Goal: Information Seeking & Learning: Learn about a topic

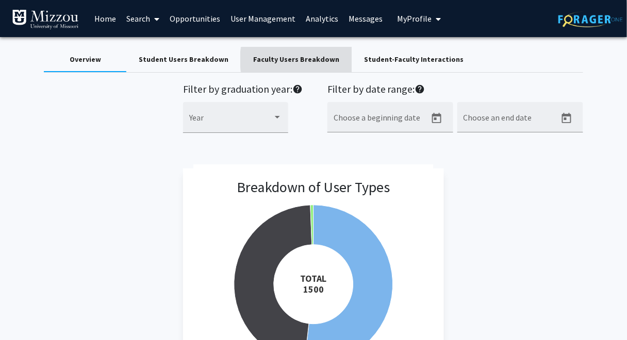
click at [300, 60] on div "Faculty Users Breakdown" at bounding box center [296, 59] width 86 height 11
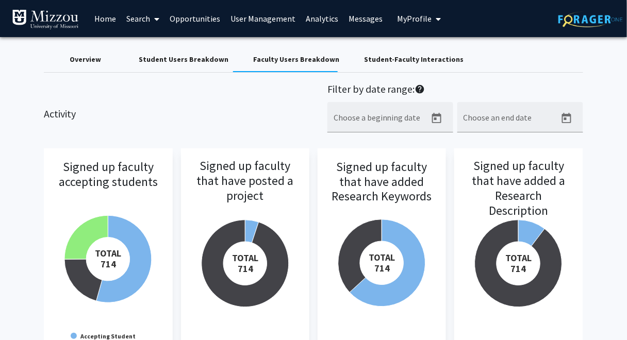
click at [173, 103] on div "Activity Filter by date range: help Choose a beginning date Choose an end date" at bounding box center [313, 113] width 555 height 61
click at [235, 113] on div "Activity Filter by date range: help Choose a beginning date Choose an end date" at bounding box center [313, 113] width 555 height 61
click at [243, 119] on div "Activity Filter by date range: help Choose a beginning date Choose an end date" at bounding box center [313, 113] width 555 height 61
click at [181, 106] on div "Activity Filter by date range: help Choose a beginning date Choose an end date" at bounding box center [313, 113] width 555 height 61
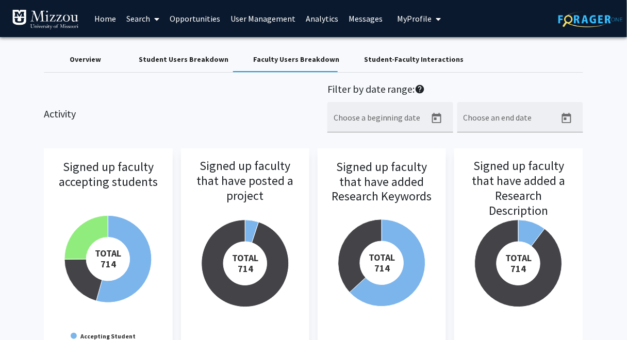
click at [139, 19] on link "Search" at bounding box center [142, 19] width 43 height 36
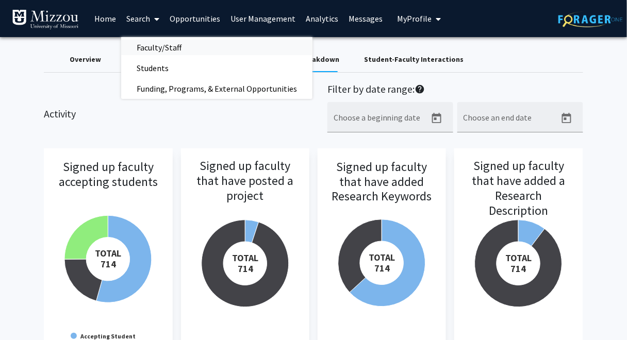
click at [153, 49] on span "Faculty/Staff" at bounding box center [159, 47] width 76 height 21
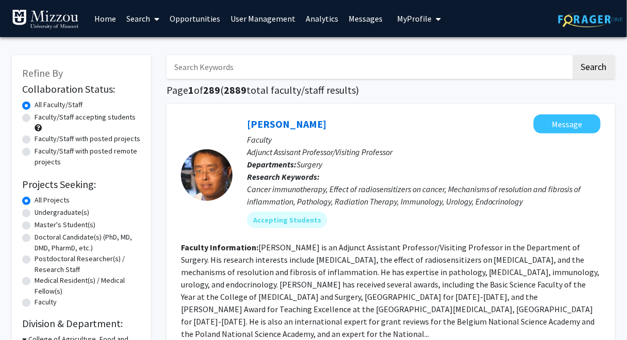
click at [113, 138] on label "Faculty/Staff with posted projects" at bounding box center [88, 139] width 106 height 11
click at [41, 138] on input "Faculty/Staff with posted projects" at bounding box center [38, 137] width 7 height 7
radio input "true"
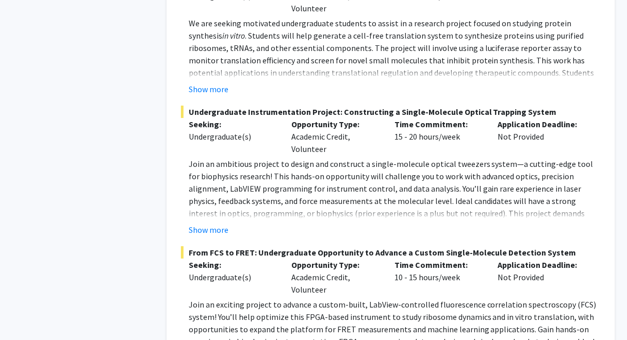
scroll to position [4891, 0]
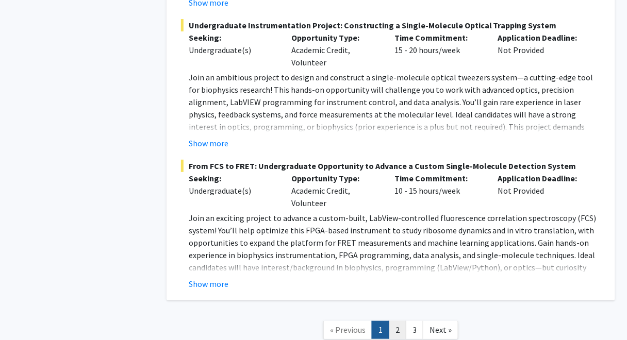
click at [397, 321] on link "2" at bounding box center [398, 330] width 18 height 18
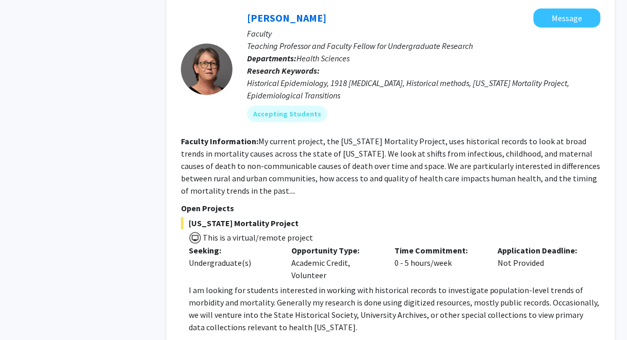
scroll to position [3475, 0]
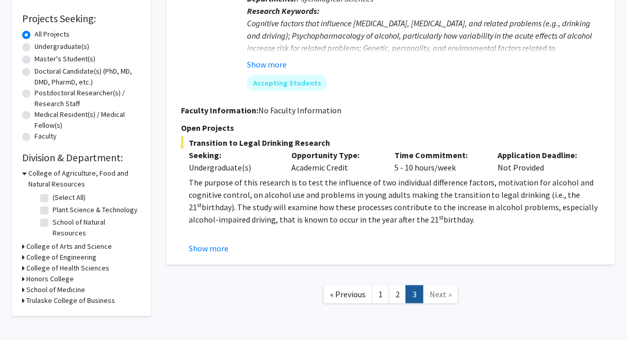
scroll to position [172, 0]
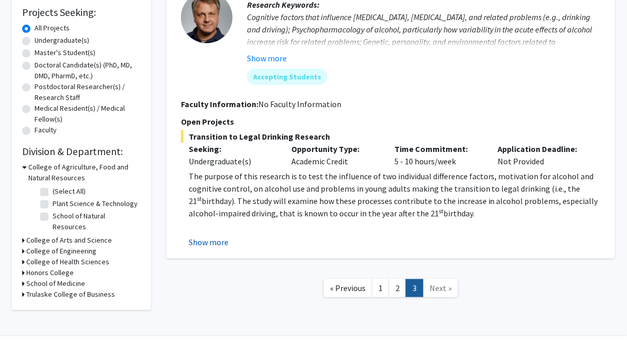
click at [210, 242] on button "Show more" at bounding box center [209, 242] width 40 height 12
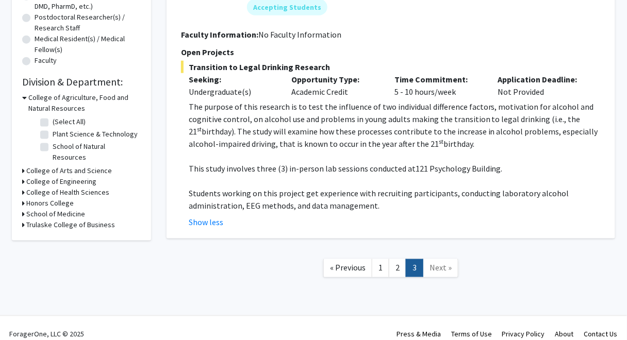
scroll to position [254, 0]
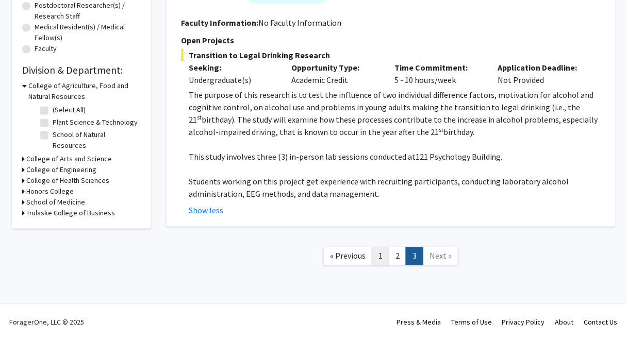
click at [380, 256] on link "1" at bounding box center [381, 256] width 18 height 18
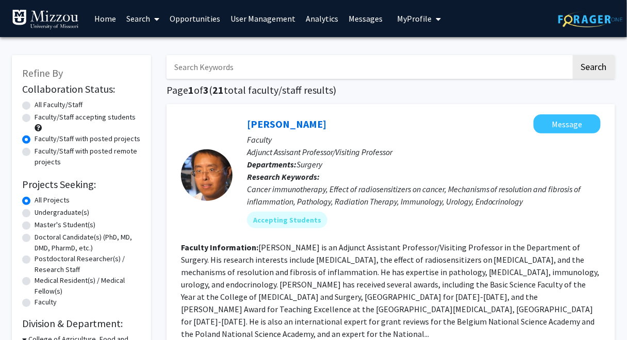
click at [75, 105] on label "All Faculty/Staff" at bounding box center [59, 104] width 48 height 11
click at [41, 105] on input "All Faculty/Staff" at bounding box center [38, 102] width 7 height 7
radio input "true"
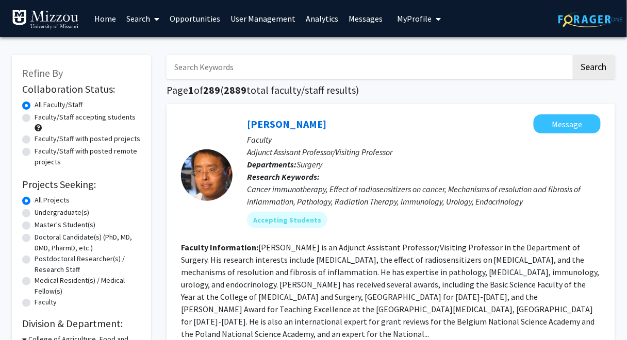
click at [419, 21] on span "My Profile" at bounding box center [414, 18] width 35 height 10
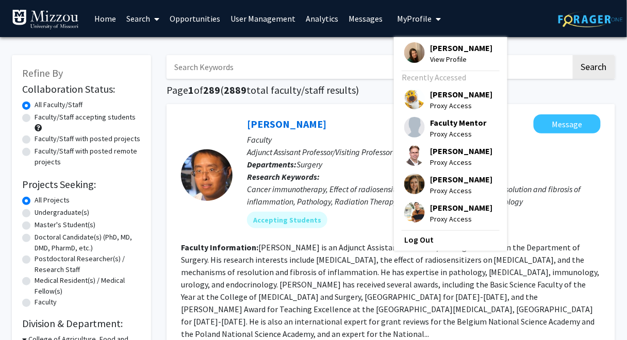
click at [433, 48] on span "[PERSON_NAME]" at bounding box center [461, 47] width 62 height 11
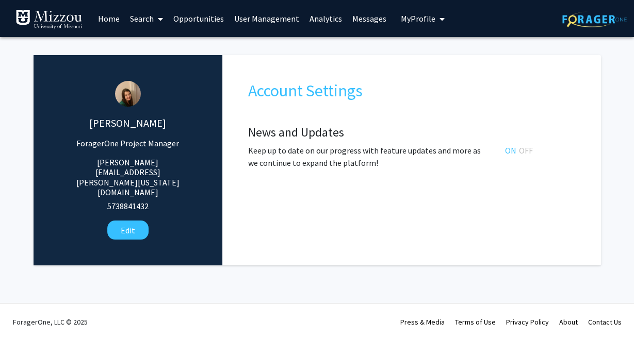
click at [137, 19] on link "Search" at bounding box center [146, 19] width 43 height 36
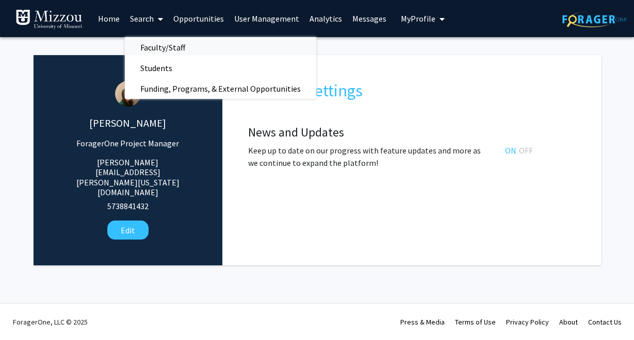
click at [151, 49] on span "Faculty/Staff" at bounding box center [163, 47] width 76 height 21
